Goal: Find specific page/section: Find specific page/section

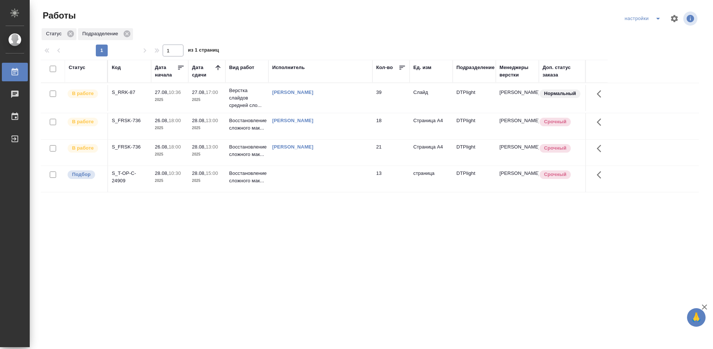
click at [269, 229] on div "Статус Код Дата начала Дата сдачи Вид работ Исполнитель Кол-во Ед. изм Подразде…" at bounding box center [370, 193] width 658 height 267
click at [131, 116] on td "S_FRSK-736" at bounding box center [129, 126] width 43 height 26
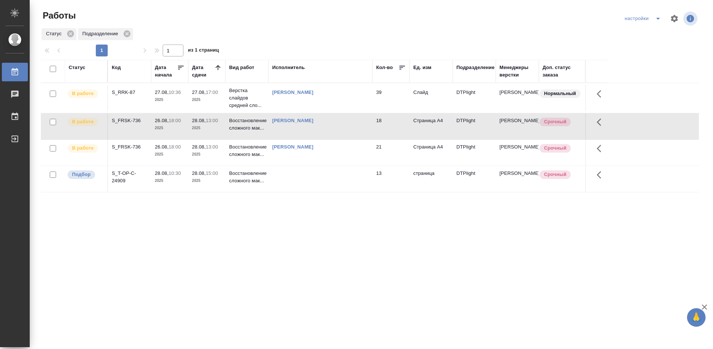
click at [131, 116] on td "S_FRSK-736" at bounding box center [129, 126] width 43 height 26
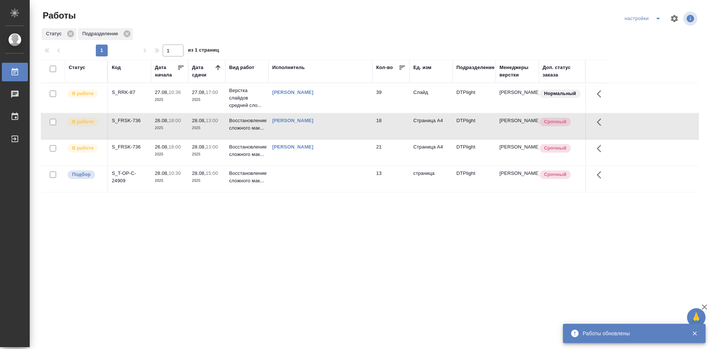
click at [129, 148] on div "S_FRSK-736" at bounding box center [130, 146] width 36 height 7
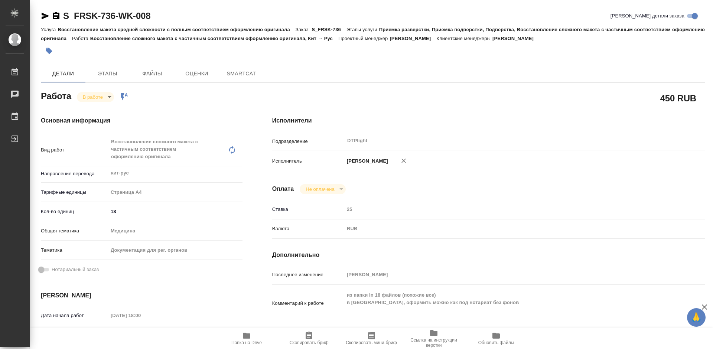
type textarea "x"
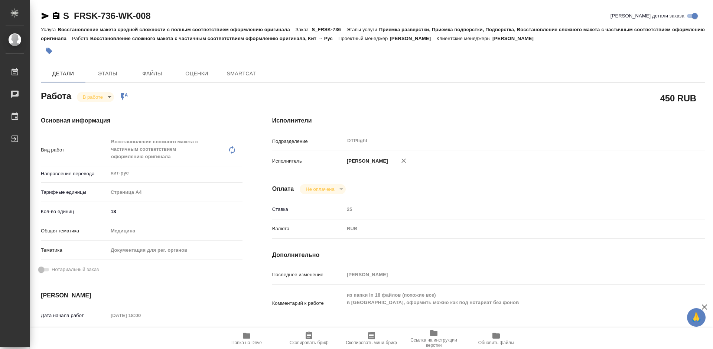
type textarea "x"
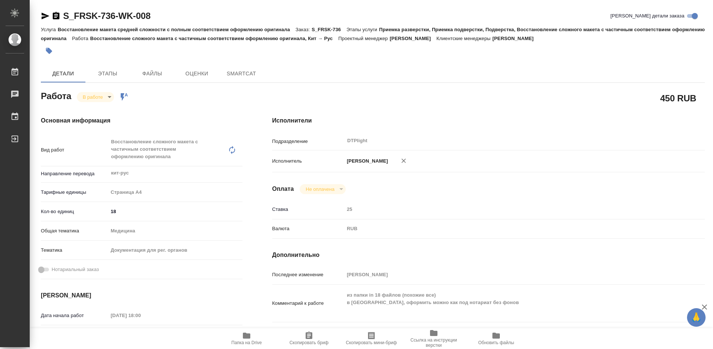
type textarea "x"
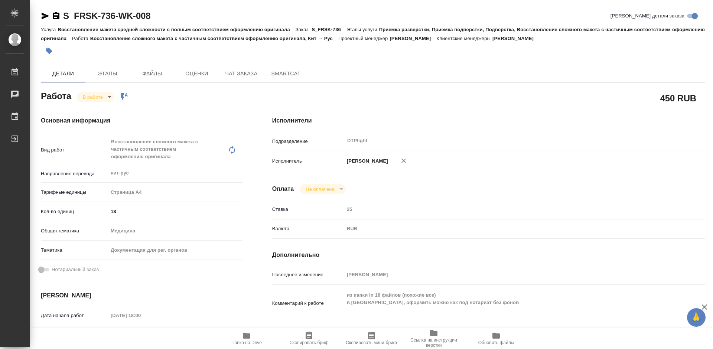
type textarea "x"
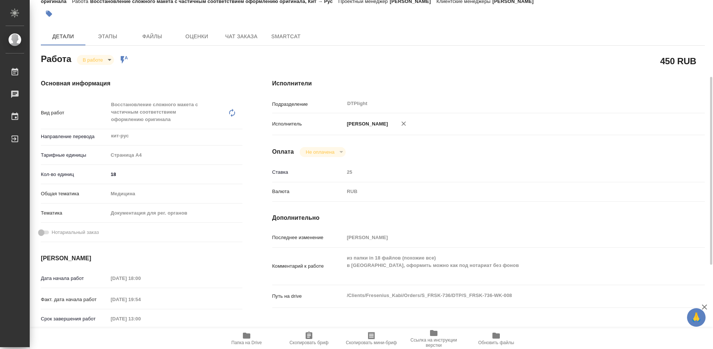
scroll to position [111, 0]
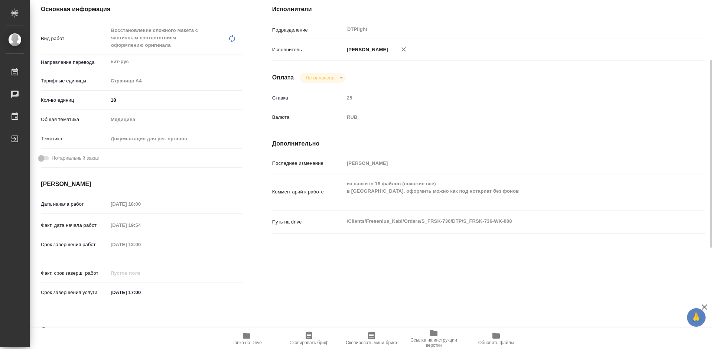
type textarea "x"
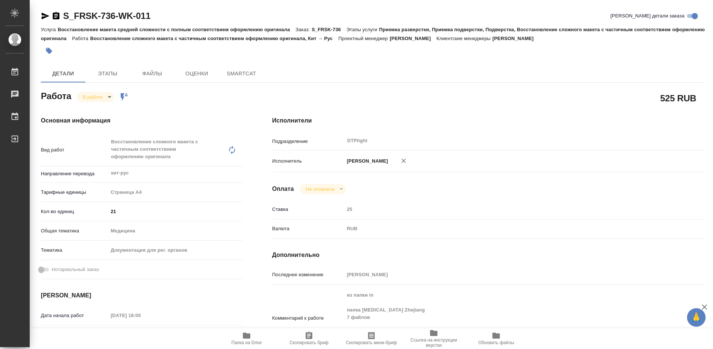
type textarea "x"
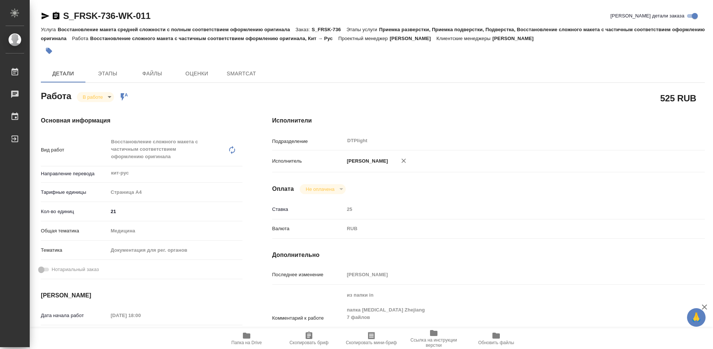
type textarea "x"
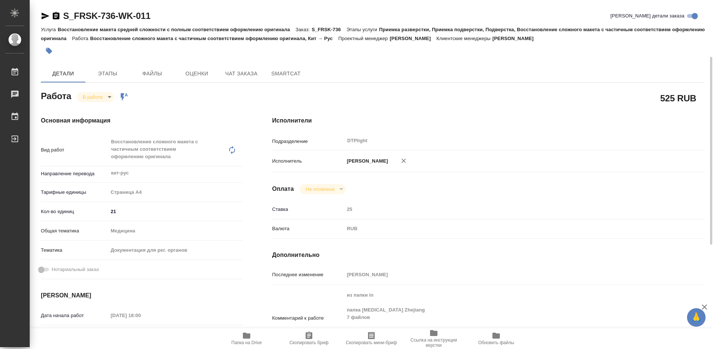
scroll to position [74, 0]
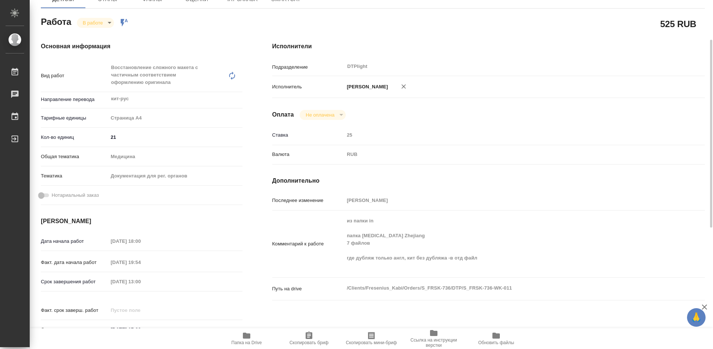
type textarea "x"
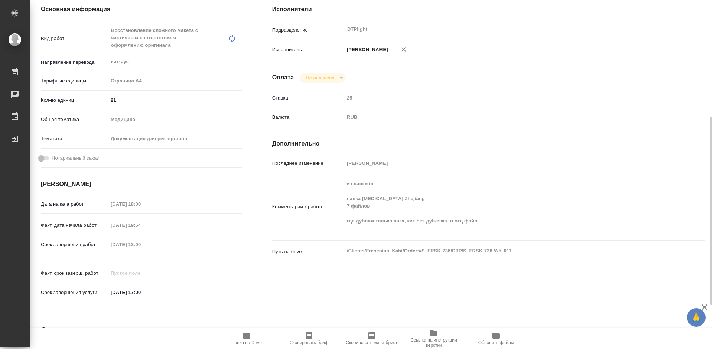
scroll to position [148, 0]
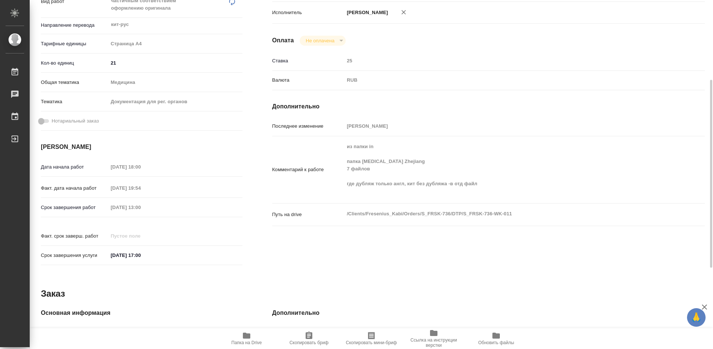
type textarea "x"
